Goal: Communication & Community: Answer question/provide support

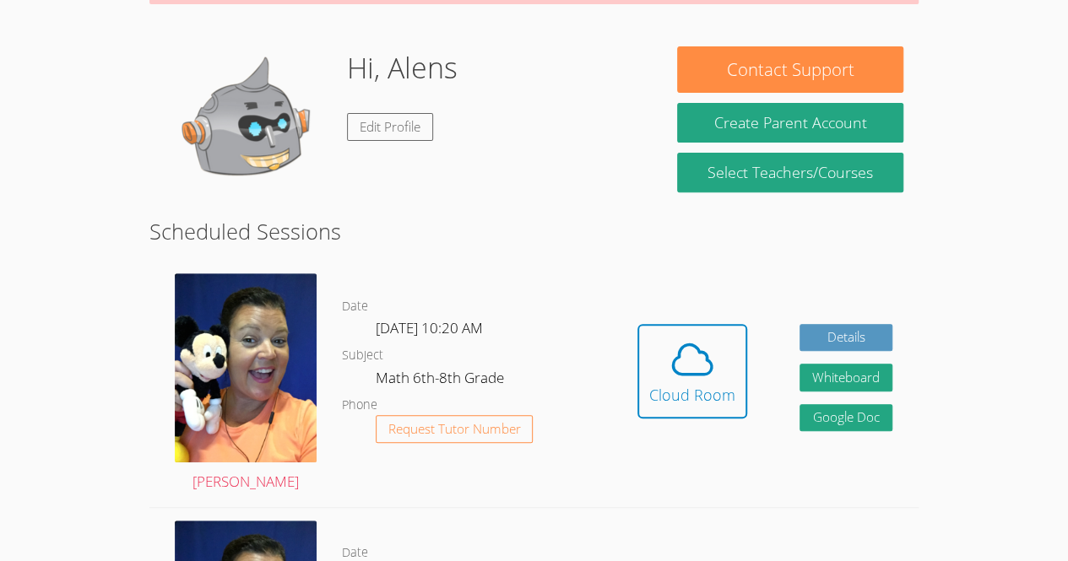
scroll to position [257, 0]
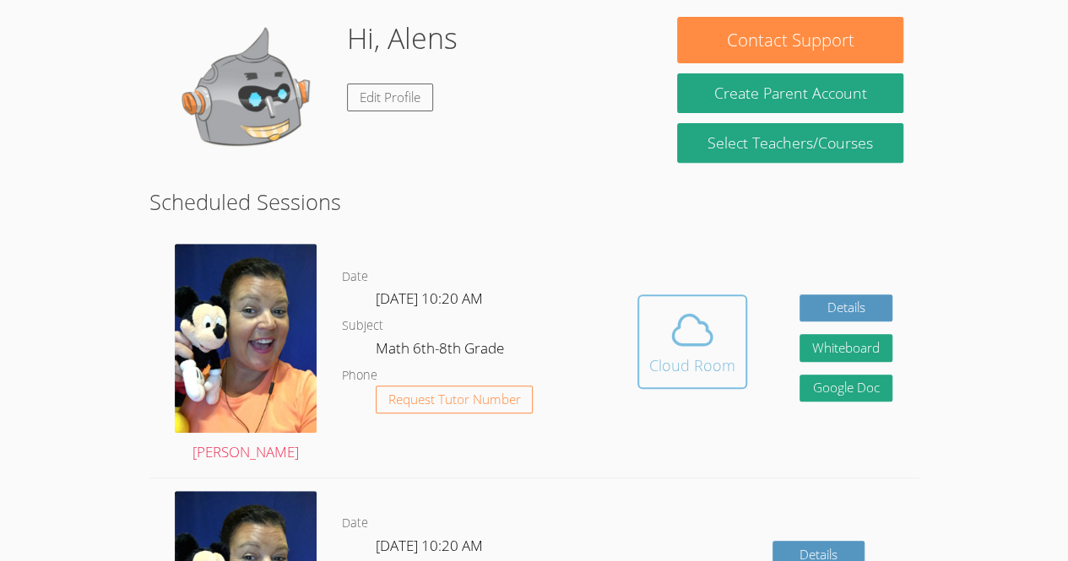
click at [706, 320] on icon at bounding box center [691, 329] width 47 height 47
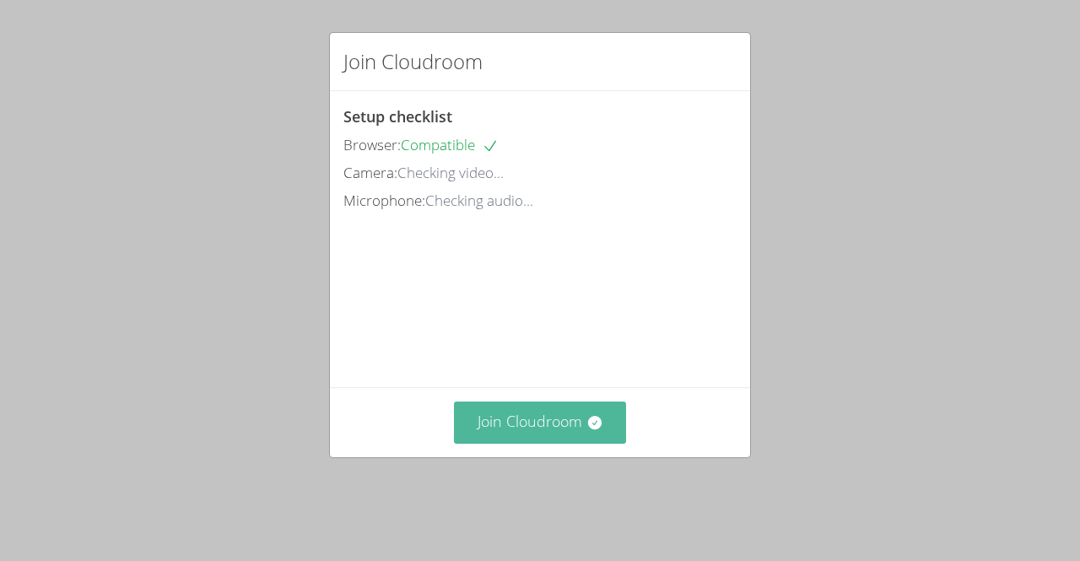
click at [483, 443] on button "Join Cloudroom" at bounding box center [540, 422] width 173 height 41
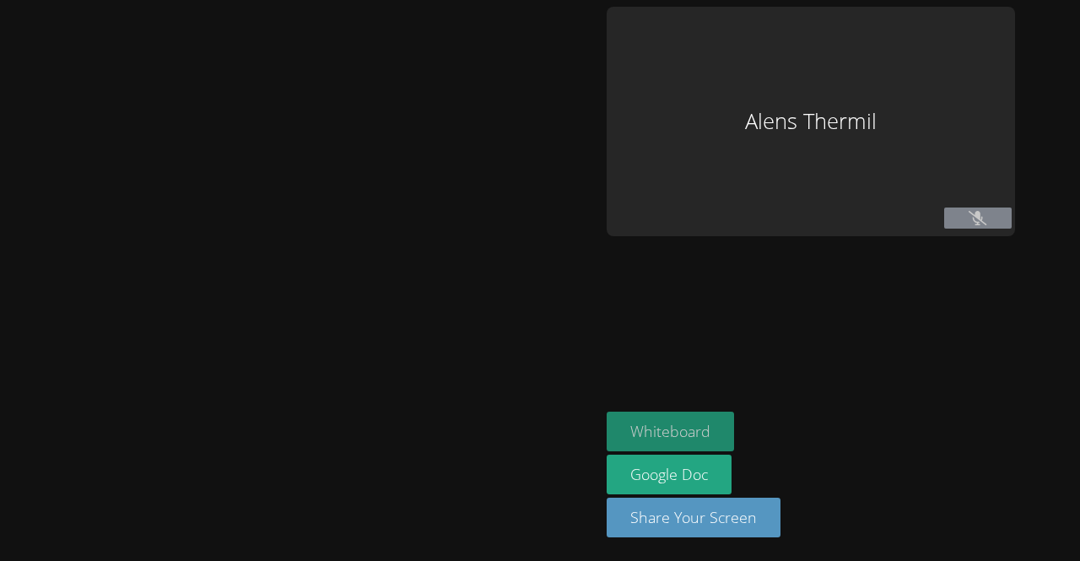
click at [664, 428] on button "Whiteboard" at bounding box center [670, 432] width 127 height 40
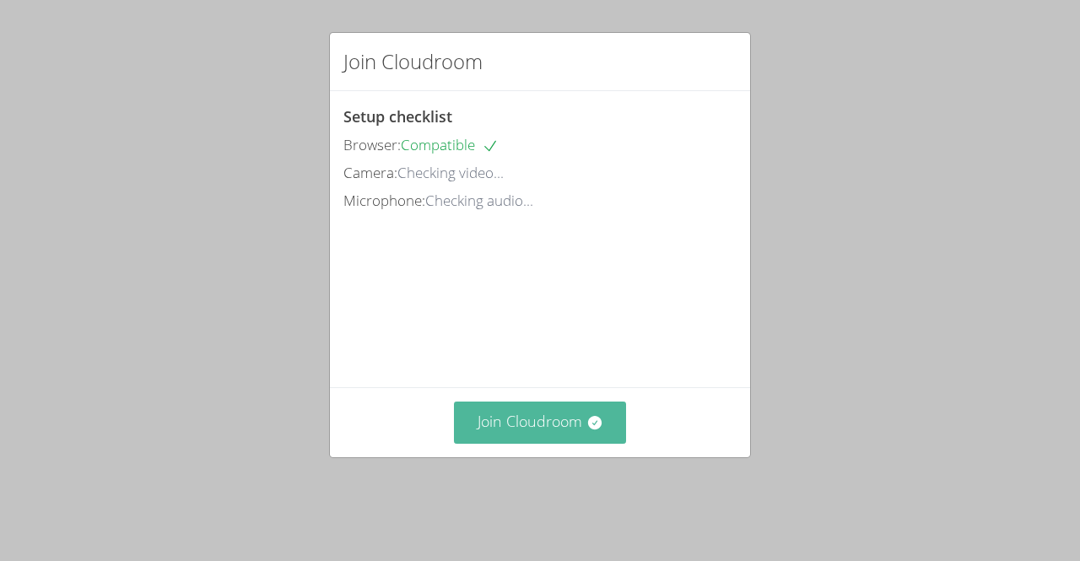
click at [571, 443] on button "Join Cloudroom" at bounding box center [540, 422] width 173 height 41
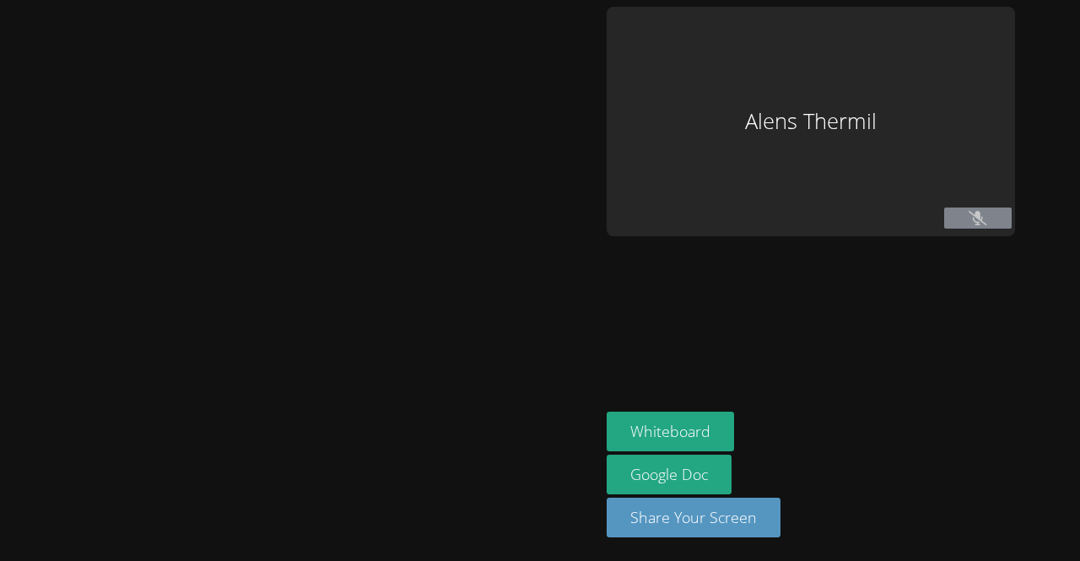
click at [985, 218] on icon at bounding box center [978, 218] width 18 height 14
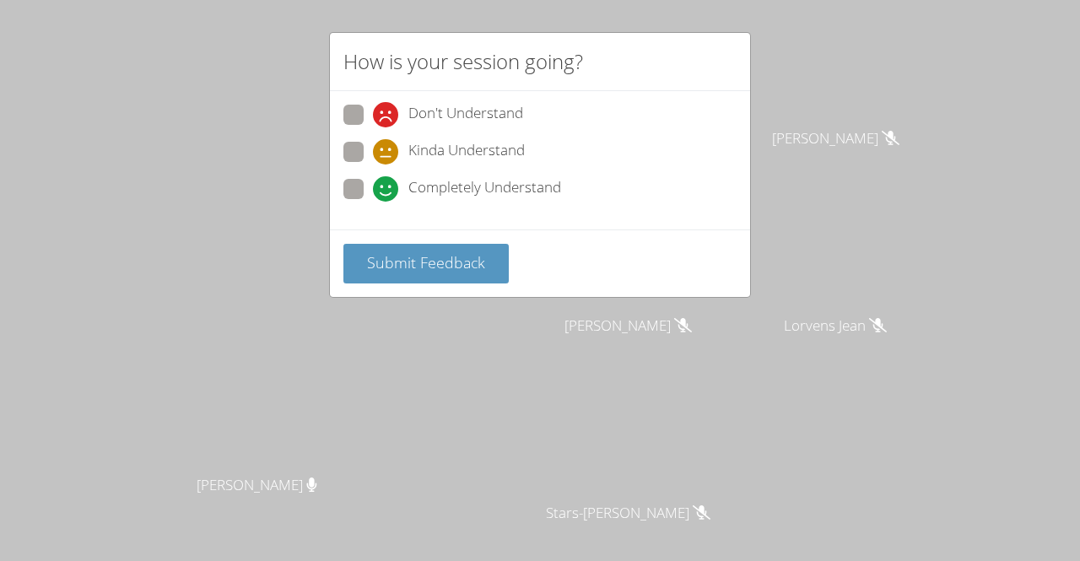
click at [373, 127] on span at bounding box center [373, 127] width 0 height 0
click at [373, 116] on input "Don't Understand" at bounding box center [380, 112] width 14 height 14
radio input "true"
click at [363, 191] on label "Completely Understand" at bounding box center [453, 190] width 218 height 23
click at [373, 191] on input "Completely Understand" at bounding box center [380, 186] width 14 height 14
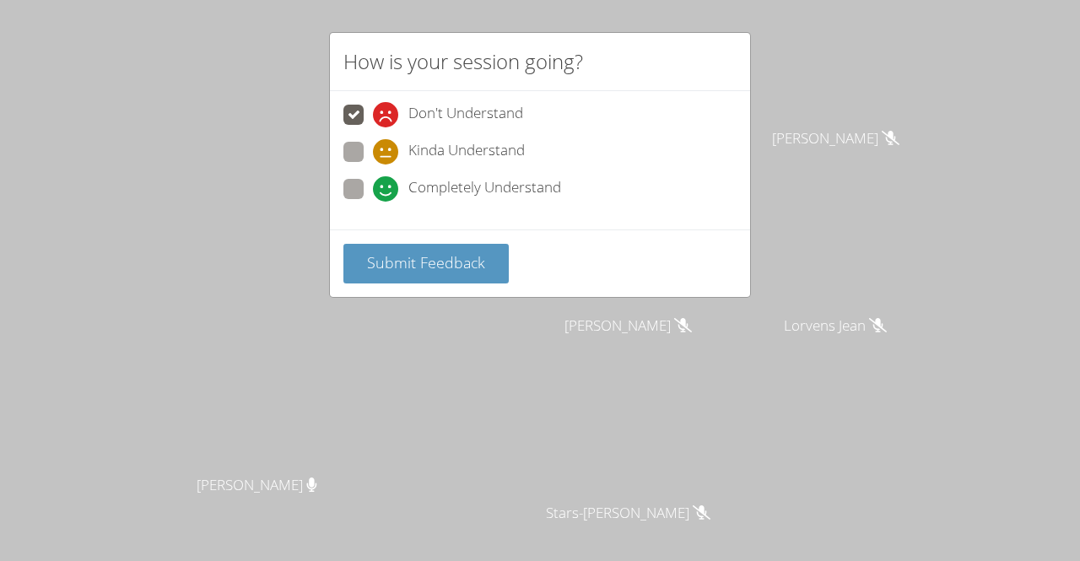
radio input "true"
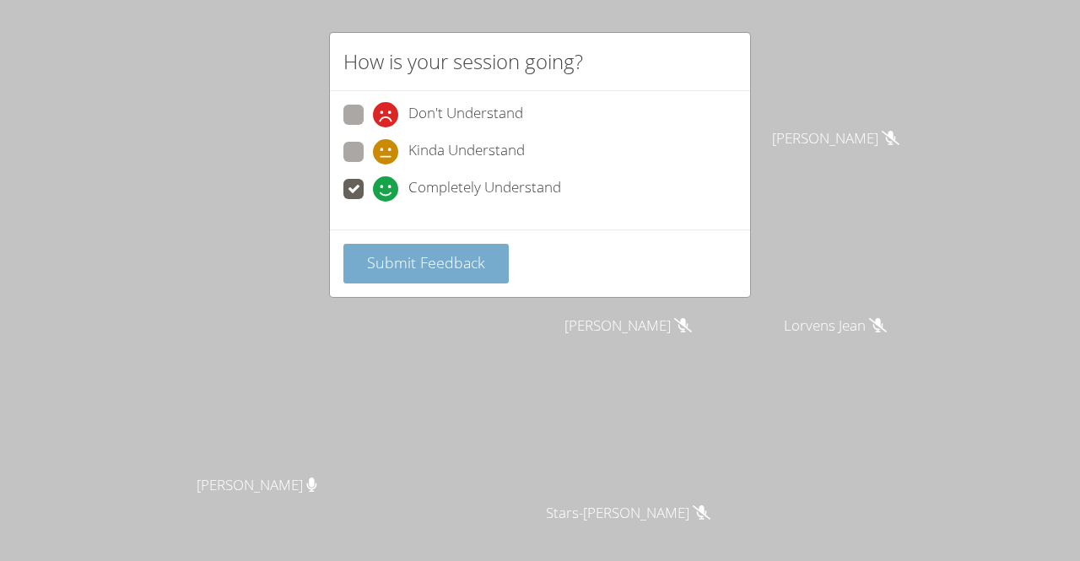
click at [424, 263] on span "Submit Feedback" at bounding box center [426, 262] width 118 height 20
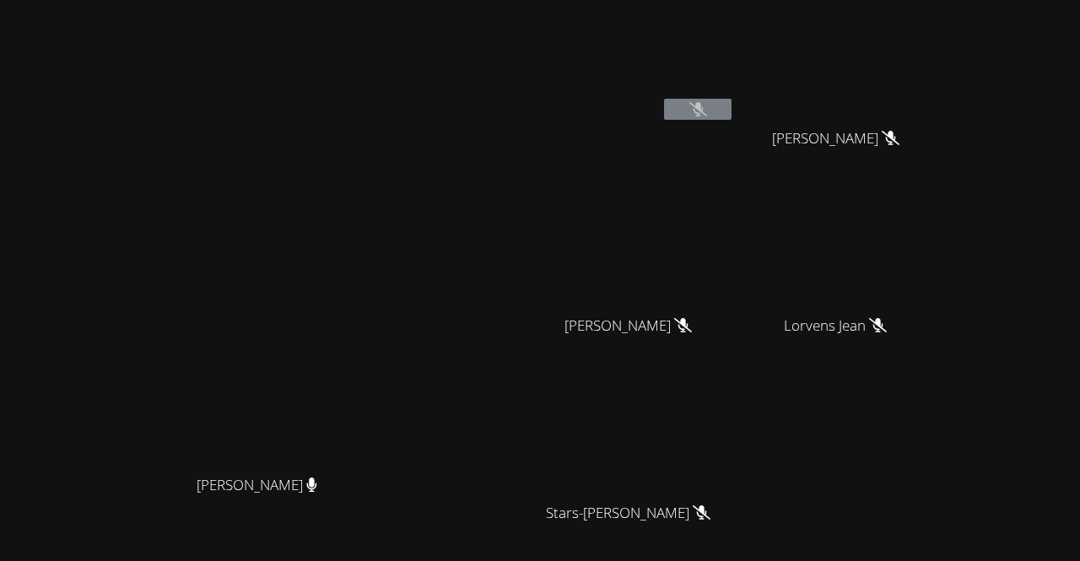
click at [732, 111] on button at bounding box center [698, 109] width 68 height 21
click at [900, 133] on icon at bounding box center [891, 138] width 18 height 14
